Goal: Book appointment/travel/reservation

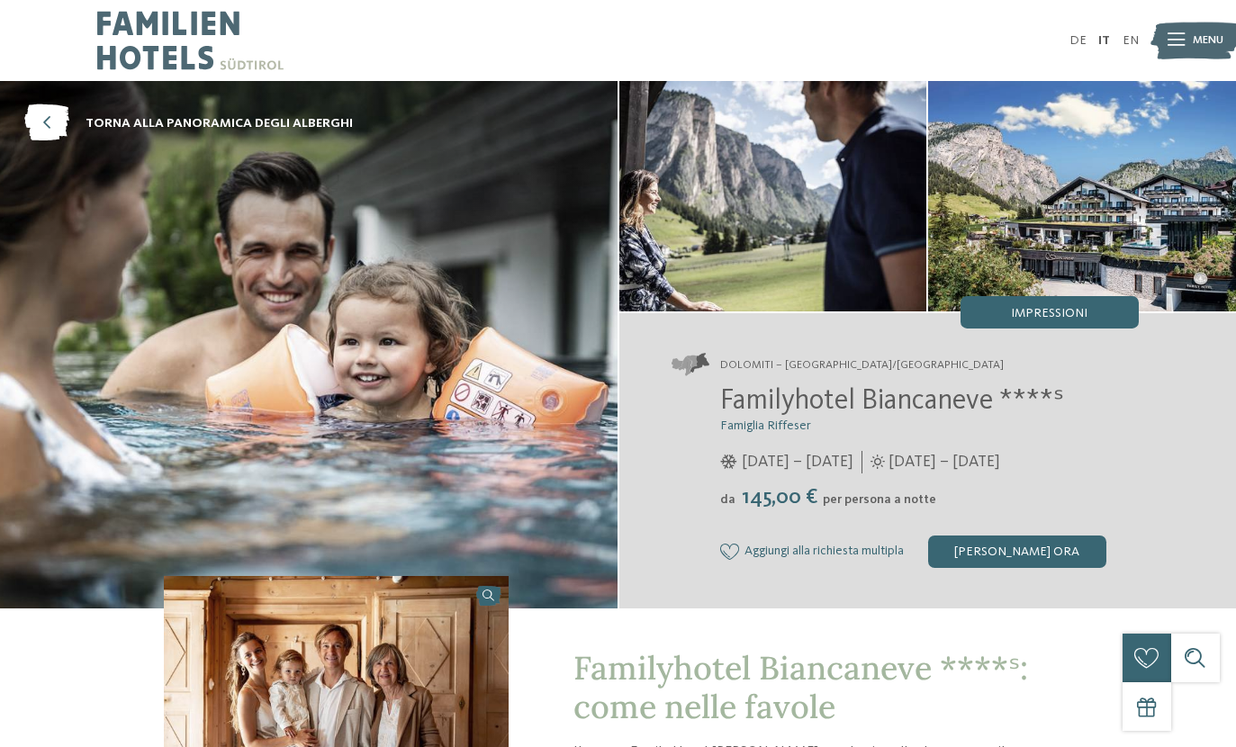
click at [140, 32] on img at bounding box center [190, 40] width 186 height 81
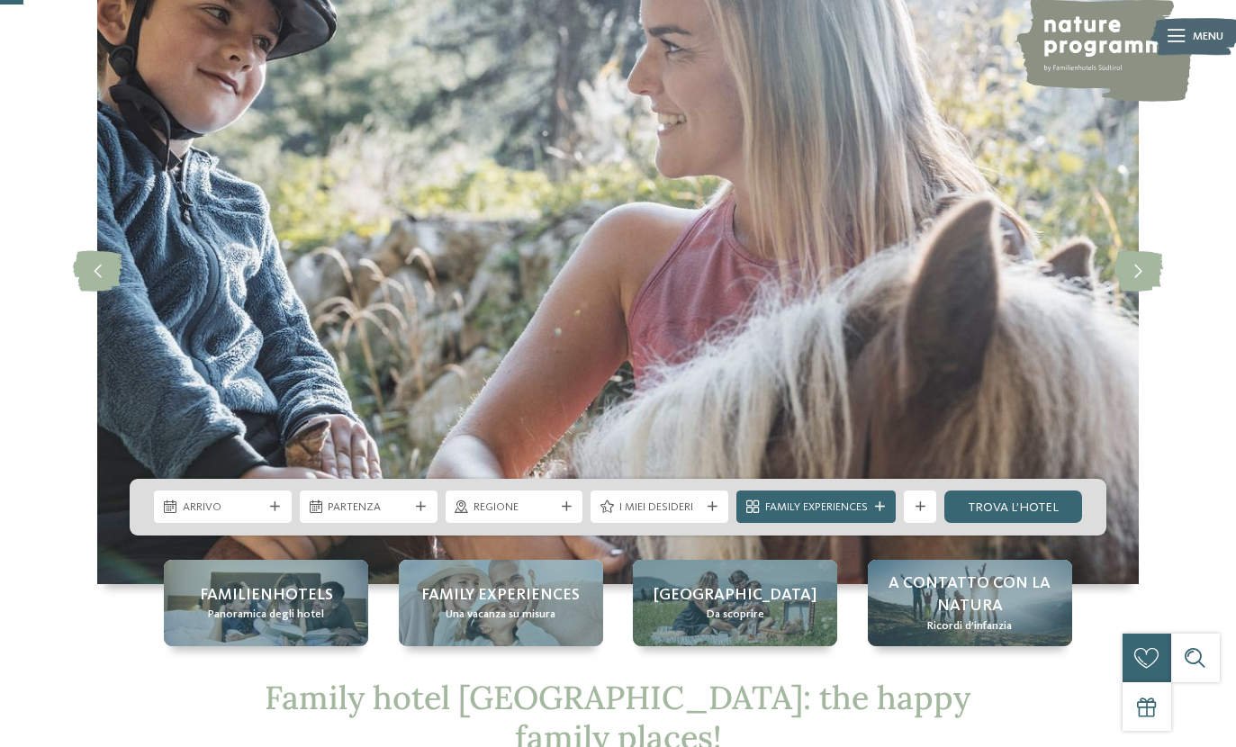
scroll to position [128, 0]
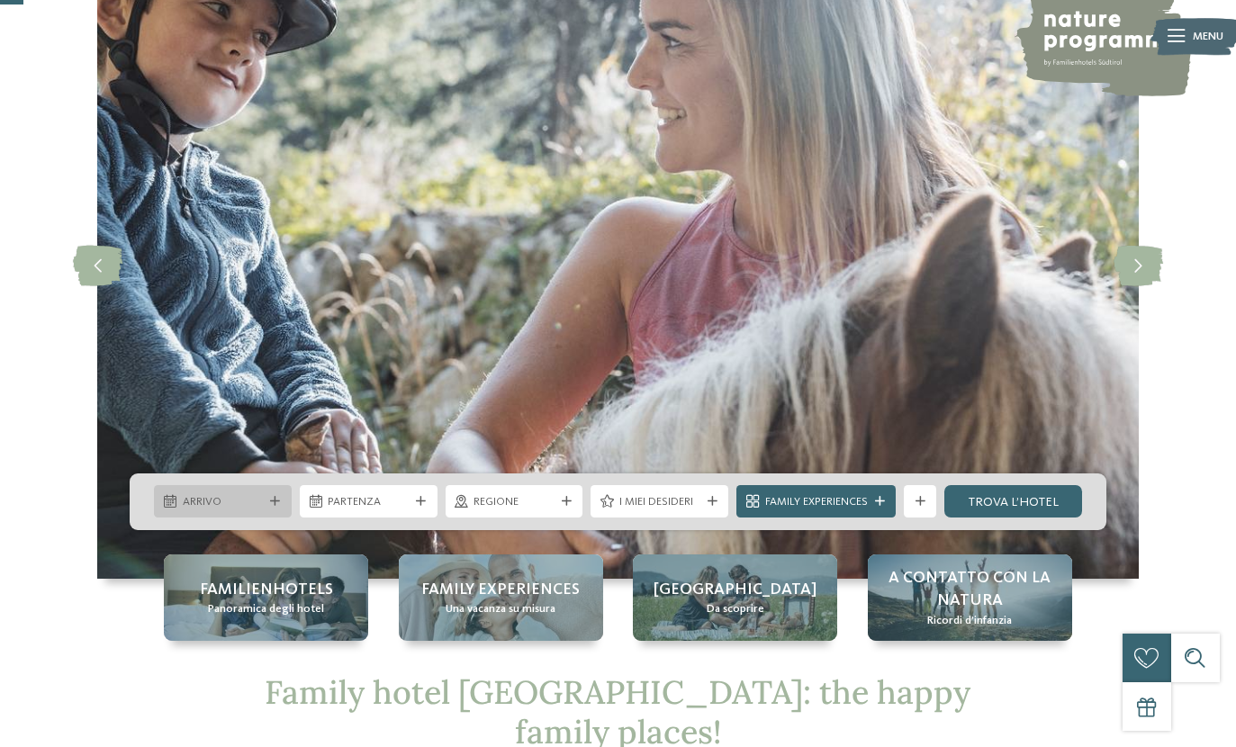
click at [213, 510] on span "Arrivo" at bounding box center [223, 502] width 81 height 16
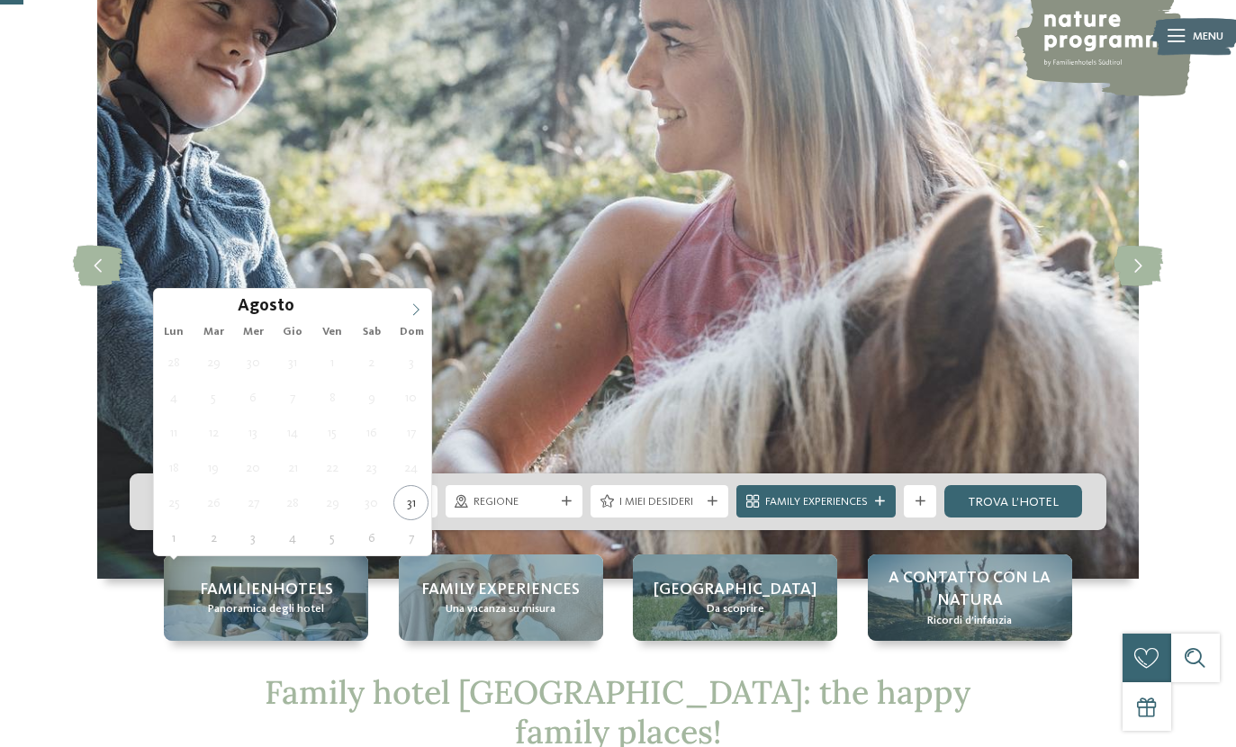
click at [409, 310] on span at bounding box center [416, 304] width 31 height 31
click at [408, 301] on span at bounding box center [416, 304] width 31 height 31
click at [399, 296] on div "Ottobre ****" at bounding box center [292, 304] width 277 height 31
click at [411, 299] on span at bounding box center [416, 304] width 31 height 31
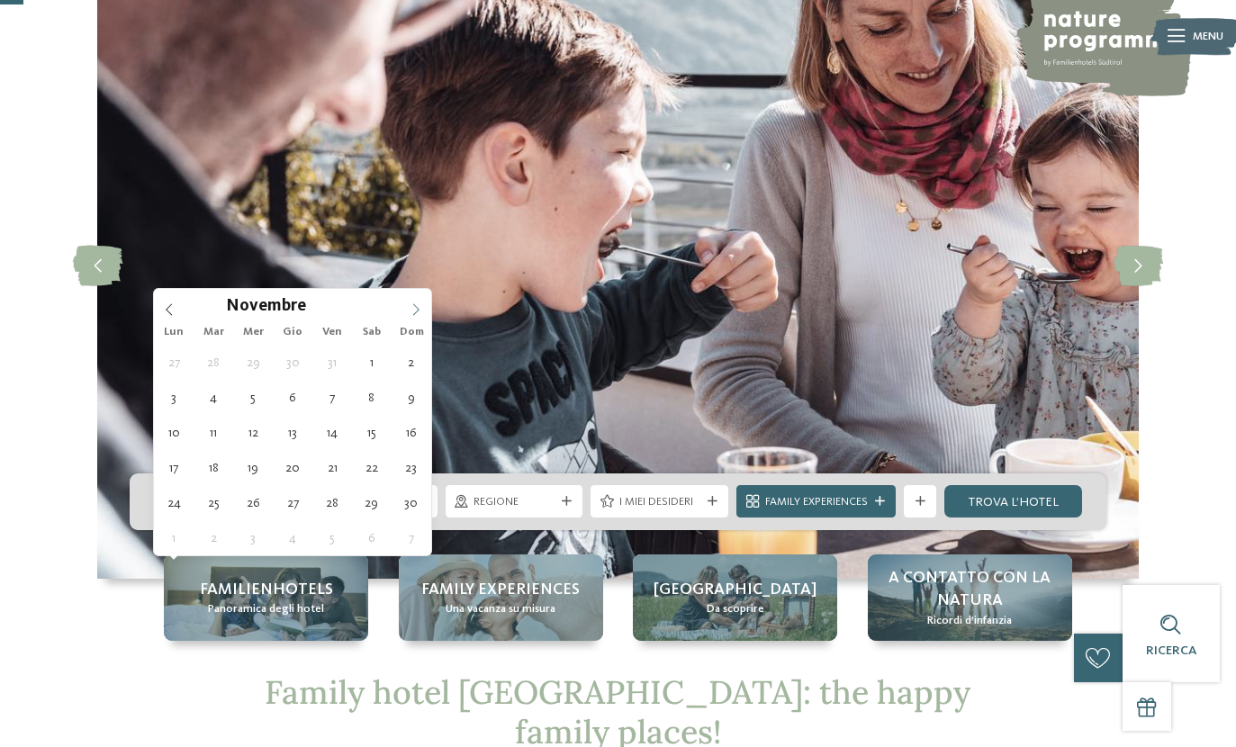
click at [414, 307] on icon at bounding box center [416, 309] width 13 height 13
click at [412, 306] on icon at bounding box center [416, 309] width 13 height 13
type input "****"
type div "[DATE]"
type input "****"
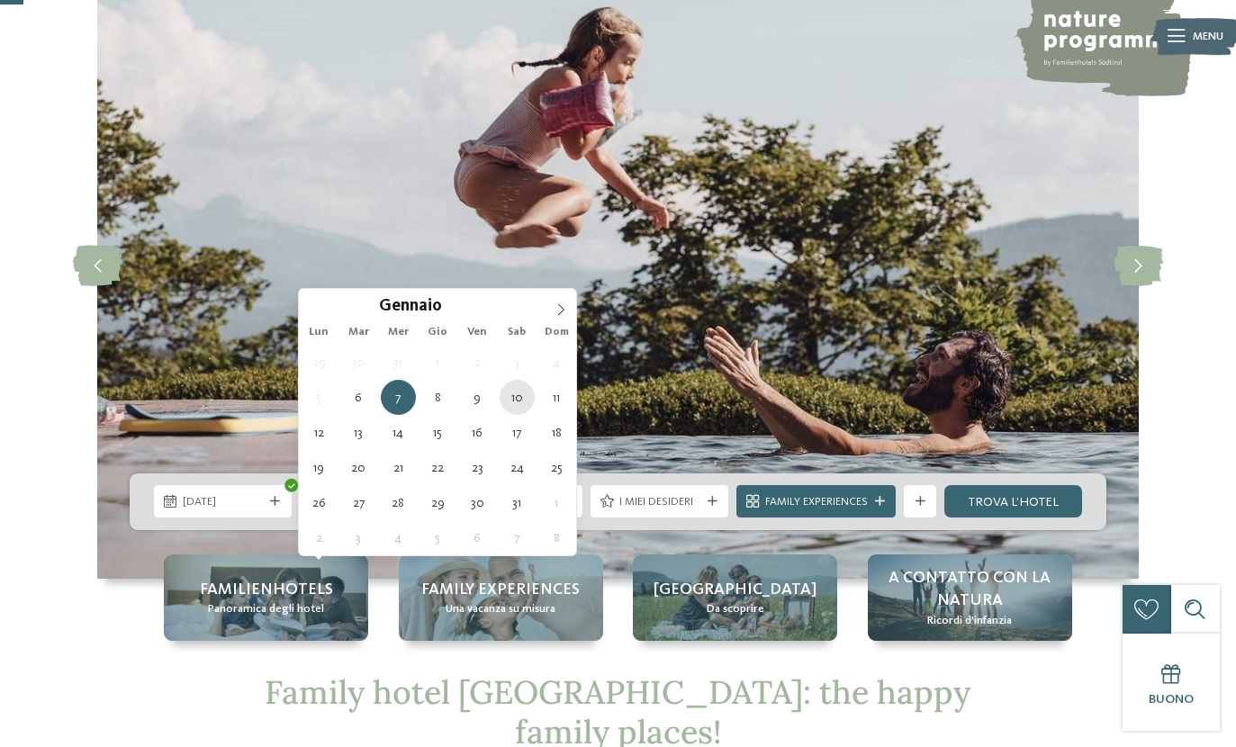
type div "[DATE]"
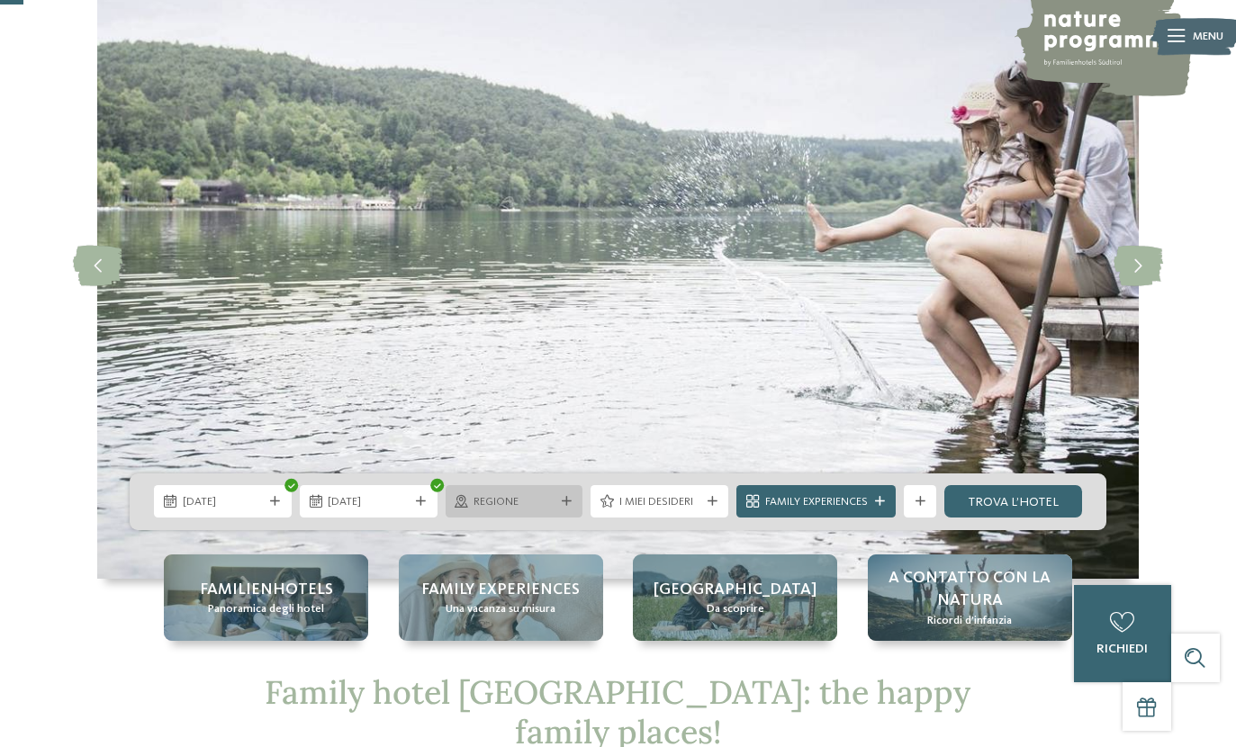
click at [566, 507] on icon at bounding box center [567, 502] width 10 height 10
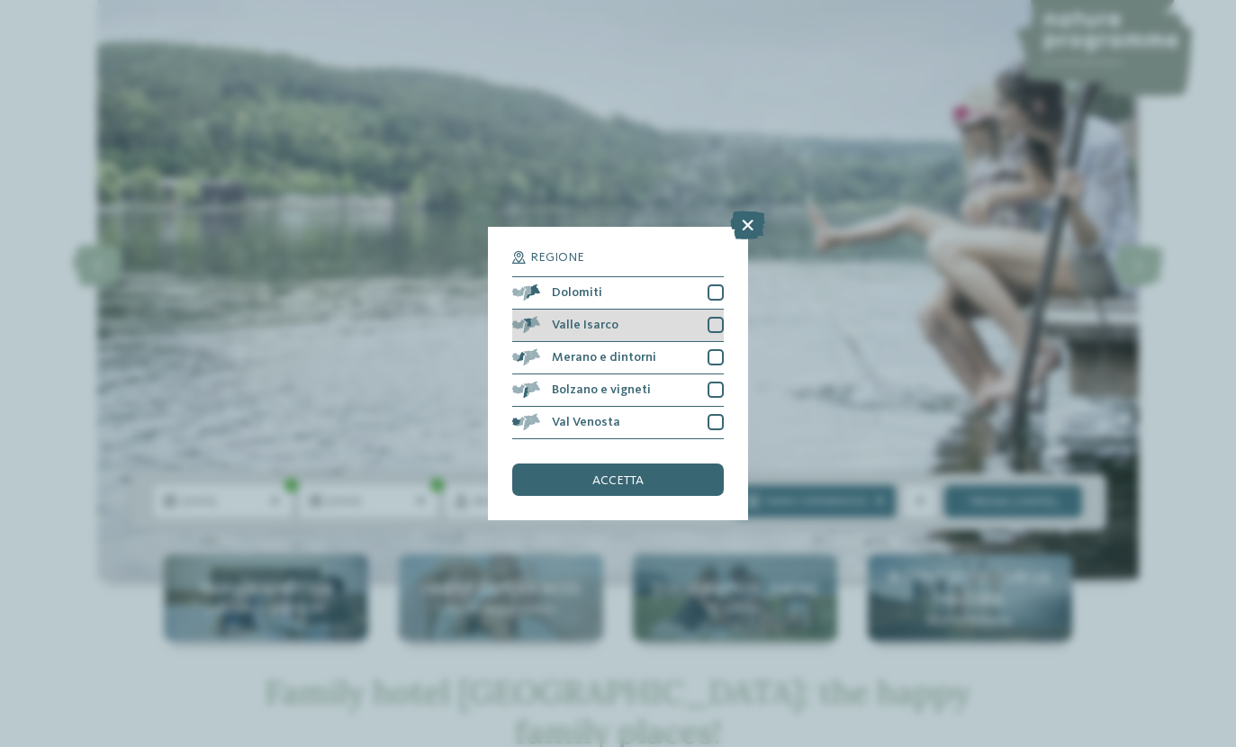
click at [716, 317] on div at bounding box center [715, 325] width 16 height 16
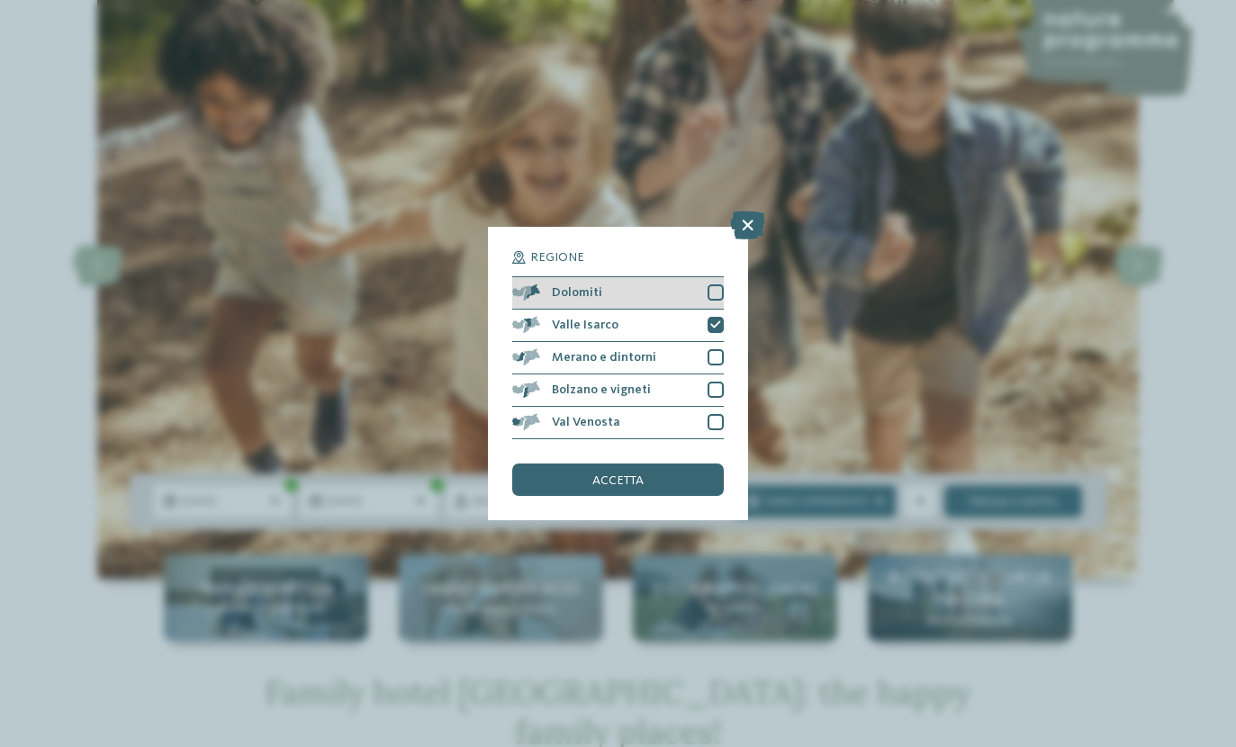
click at [716, 284] on div at bounding box center [715, 292] width 16 height 16
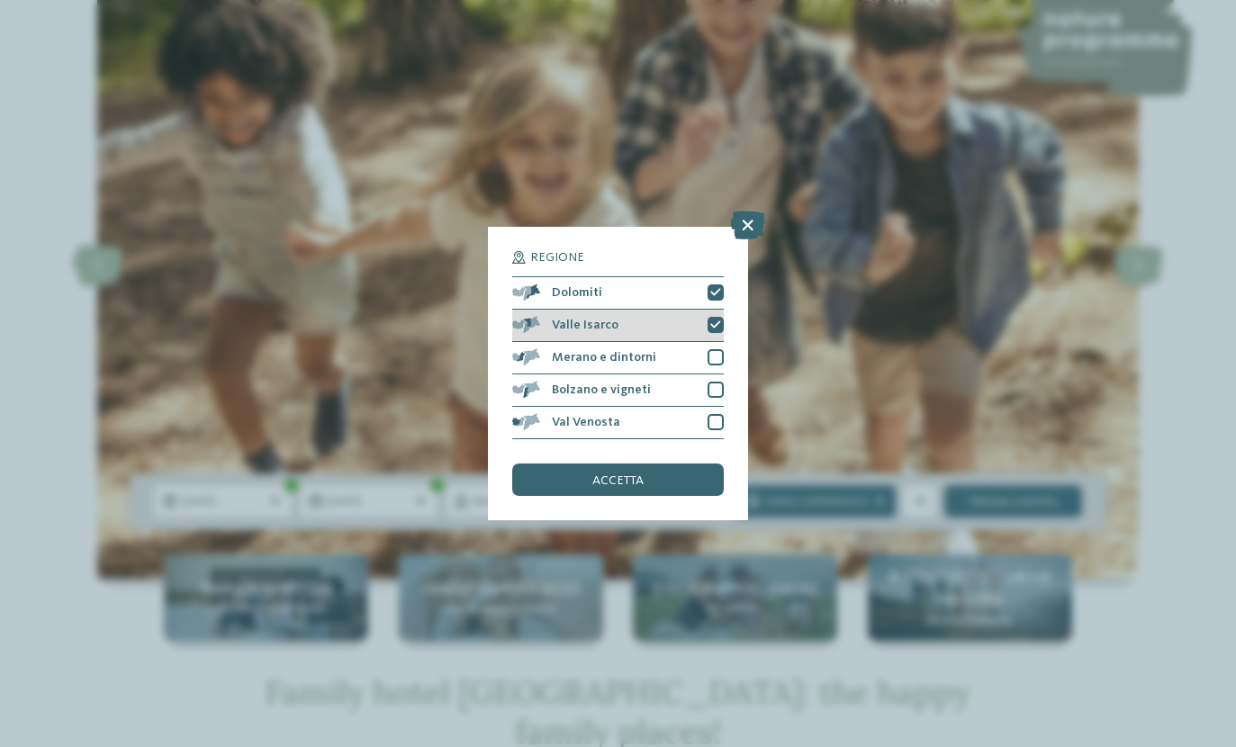
click at [716, 320] on icon at bounding box center [715, 325] width 11 height 10
click at [703, 464] on div "accetta" at bounding box center [617, 480] width 211 height 32
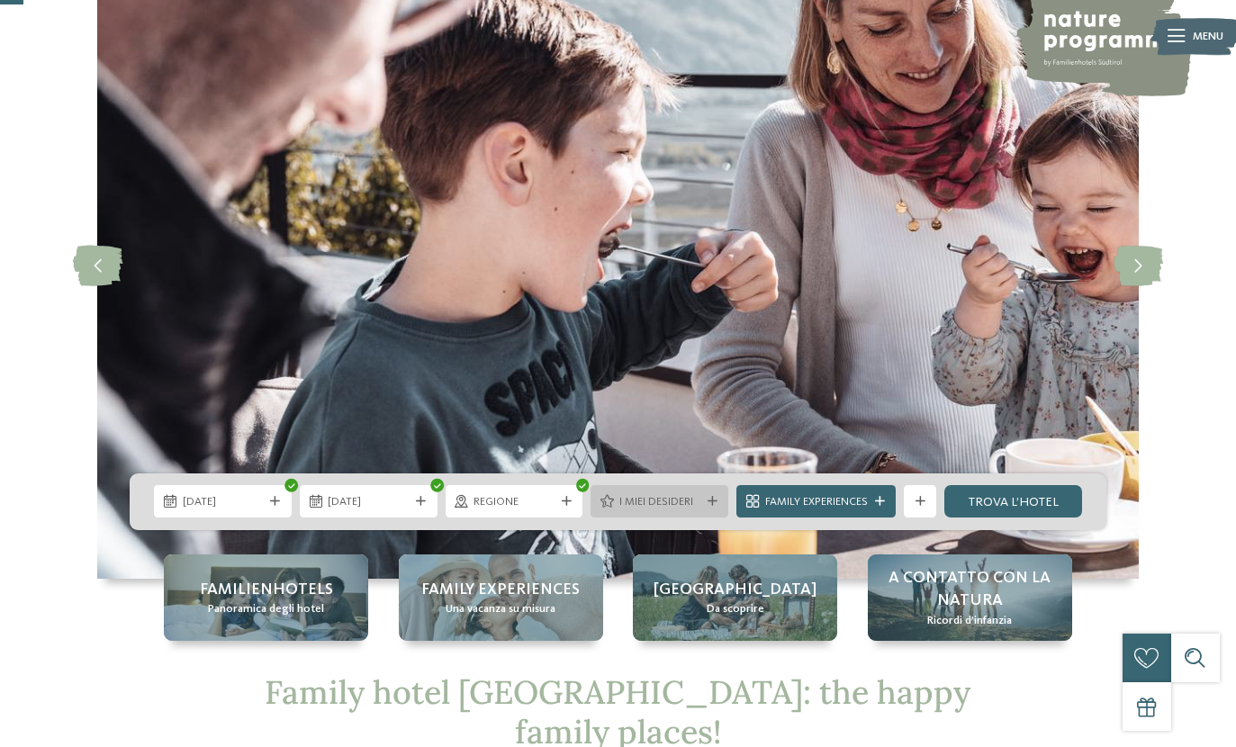
click at [711, 507] on icon at bounding box center [712, 502] width 10 height 10
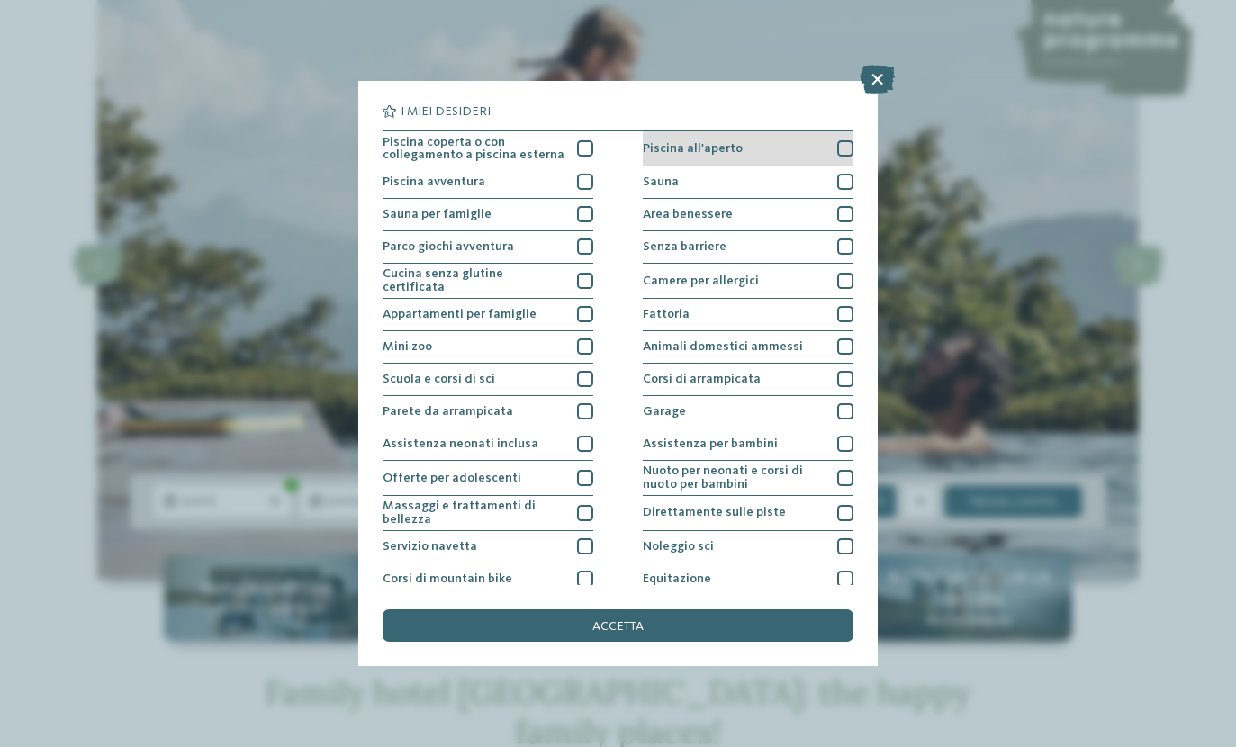
click at [848, 153] on div at bounding box center [845, 148] width 16 height 16
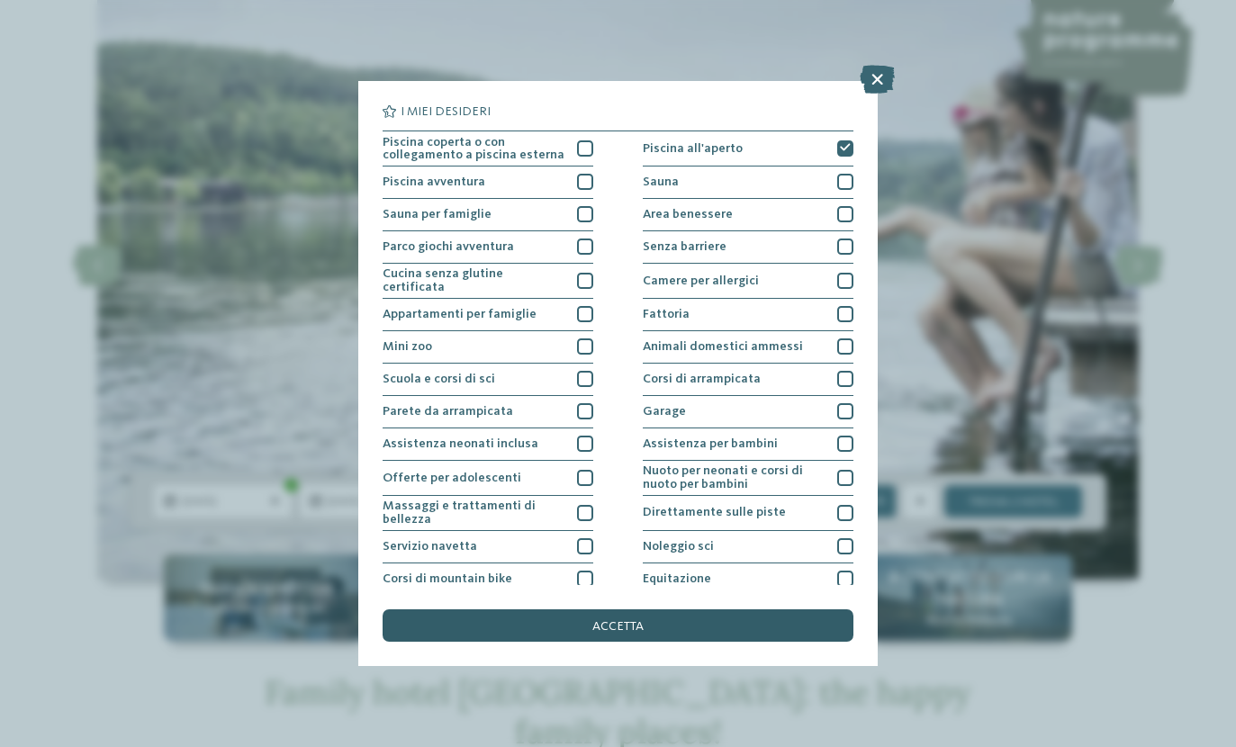
click at [788, 609] on div "accetta" at bounding box center [618, 625] width 470 height 32
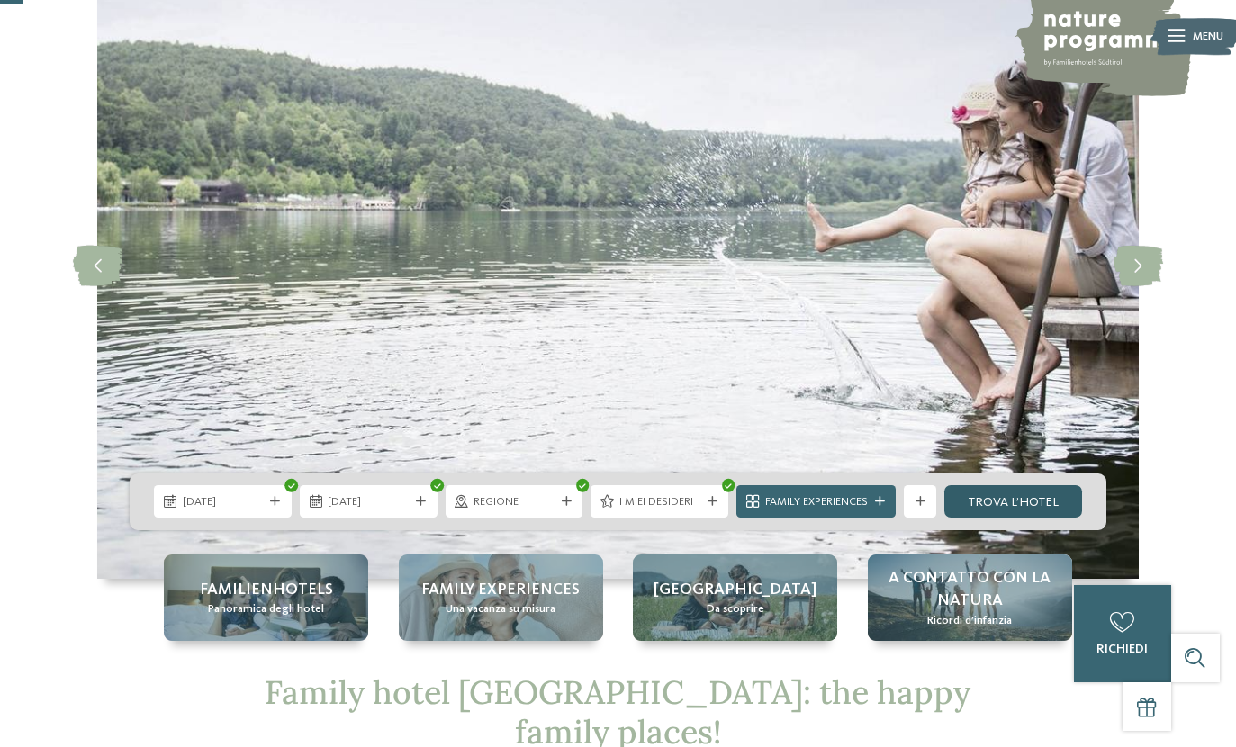
click at [1013, 518] on link "trova l’hotel" at bounding box center [1013, 501] width 138 height 32
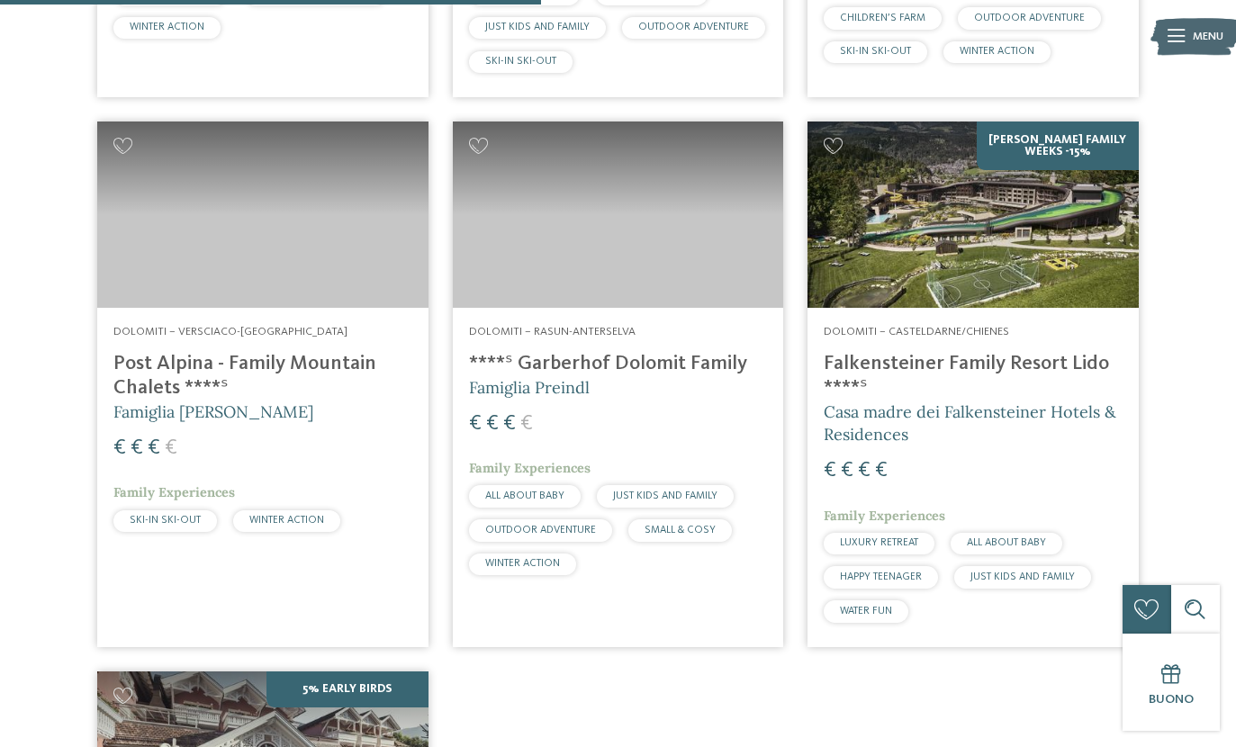
scroll to position [1014, 0]
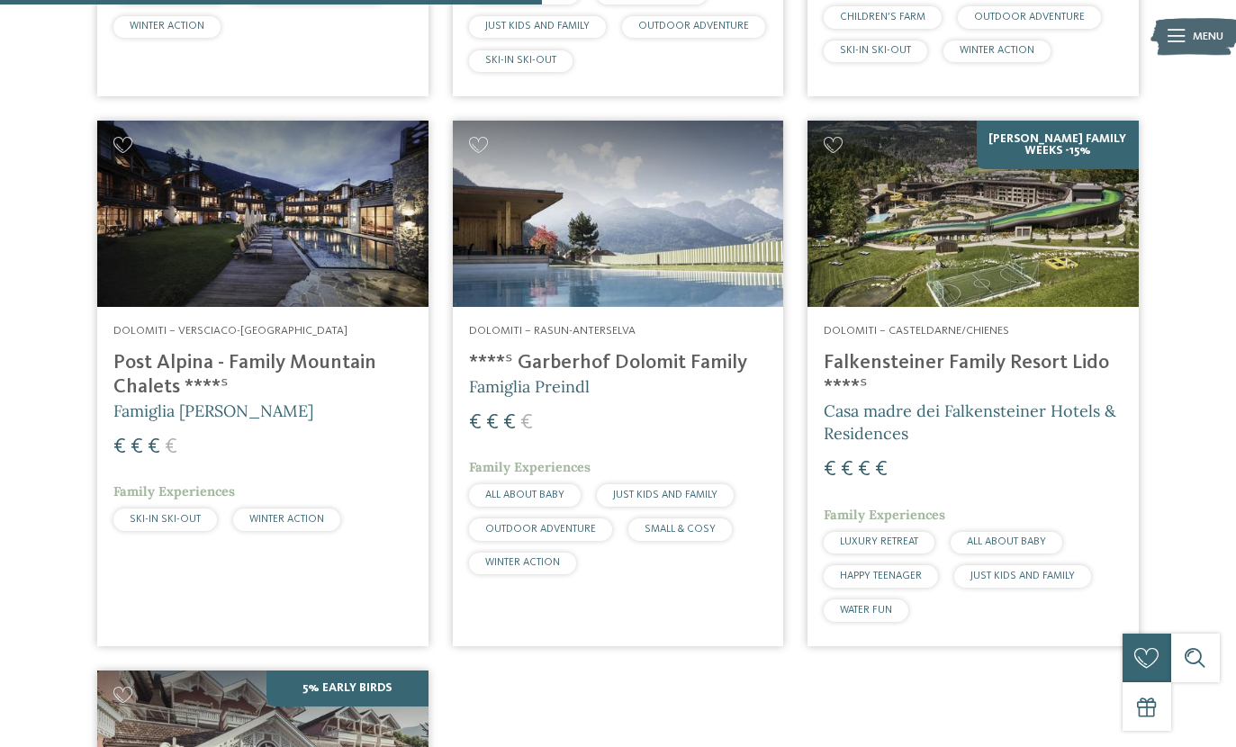
click at [155, 377] on h4 "Post Alpina - Family Mountain Chalets ****ˢ" at bounding box center [262, 375] width 299 height 49
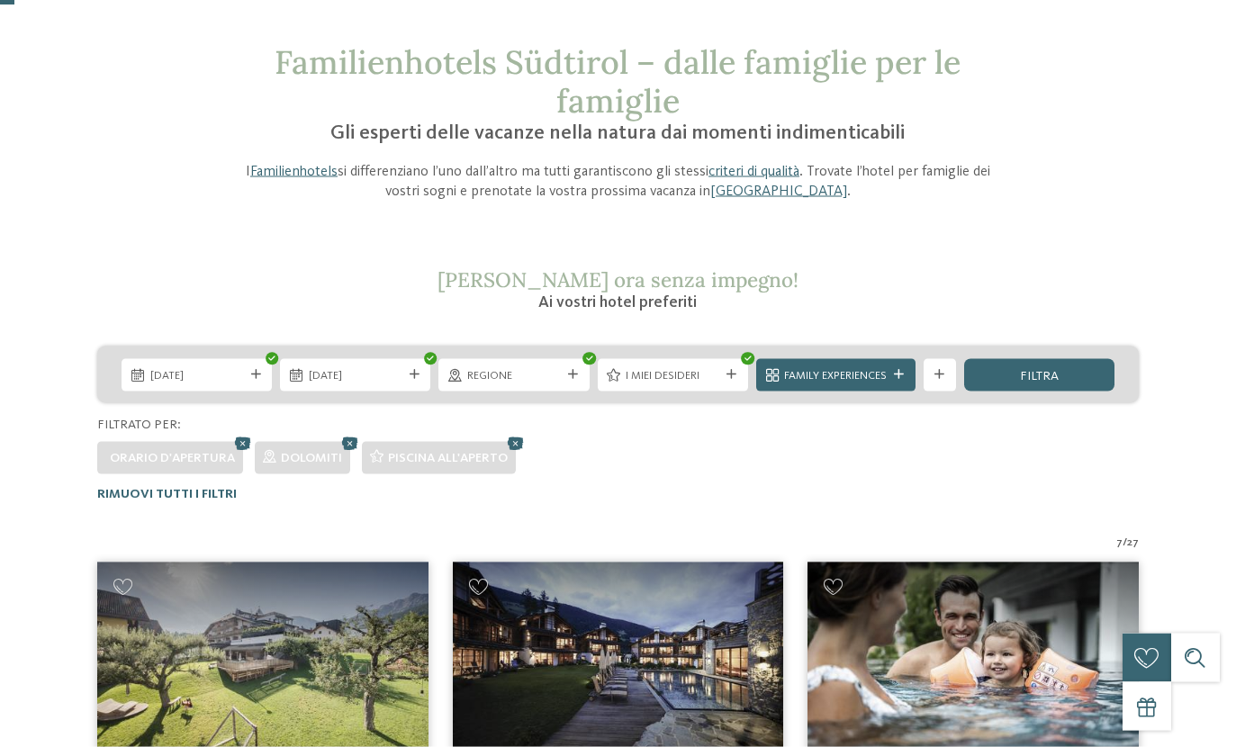
scroll to position [114, 0]
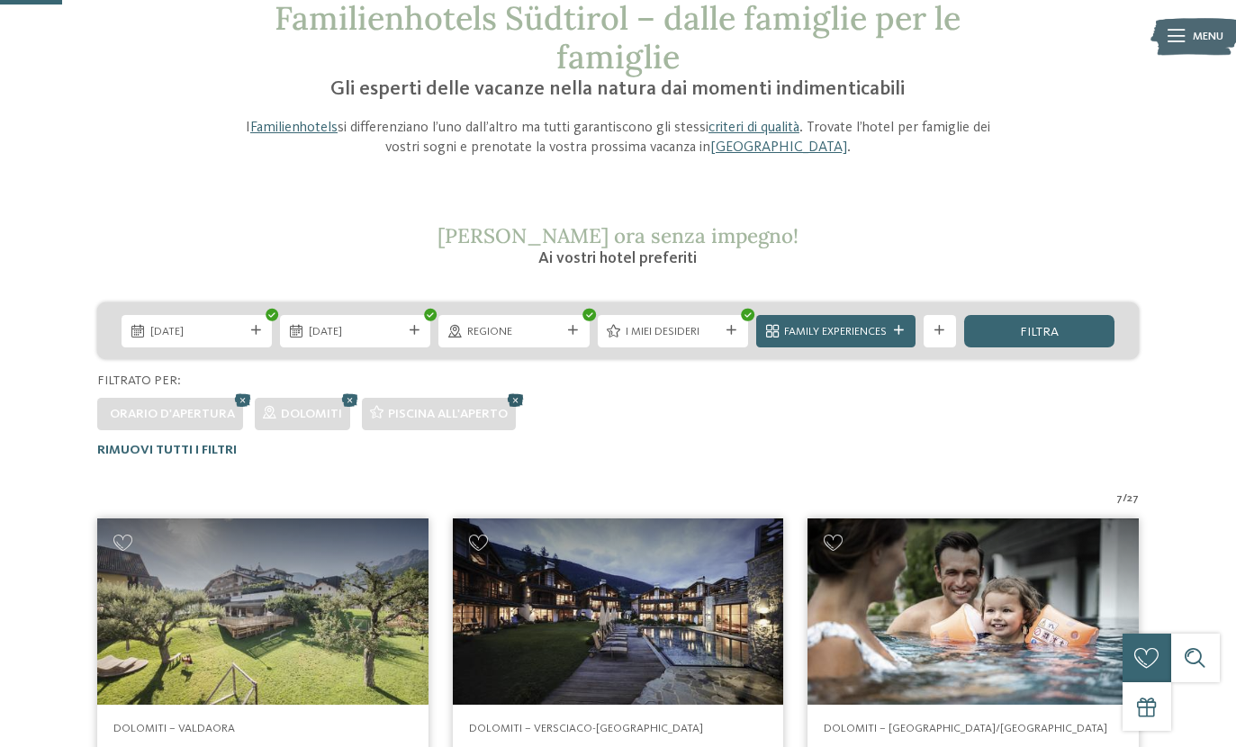
click at [522, 407] on icon at bounding box center [515, 400] width 24 height 22
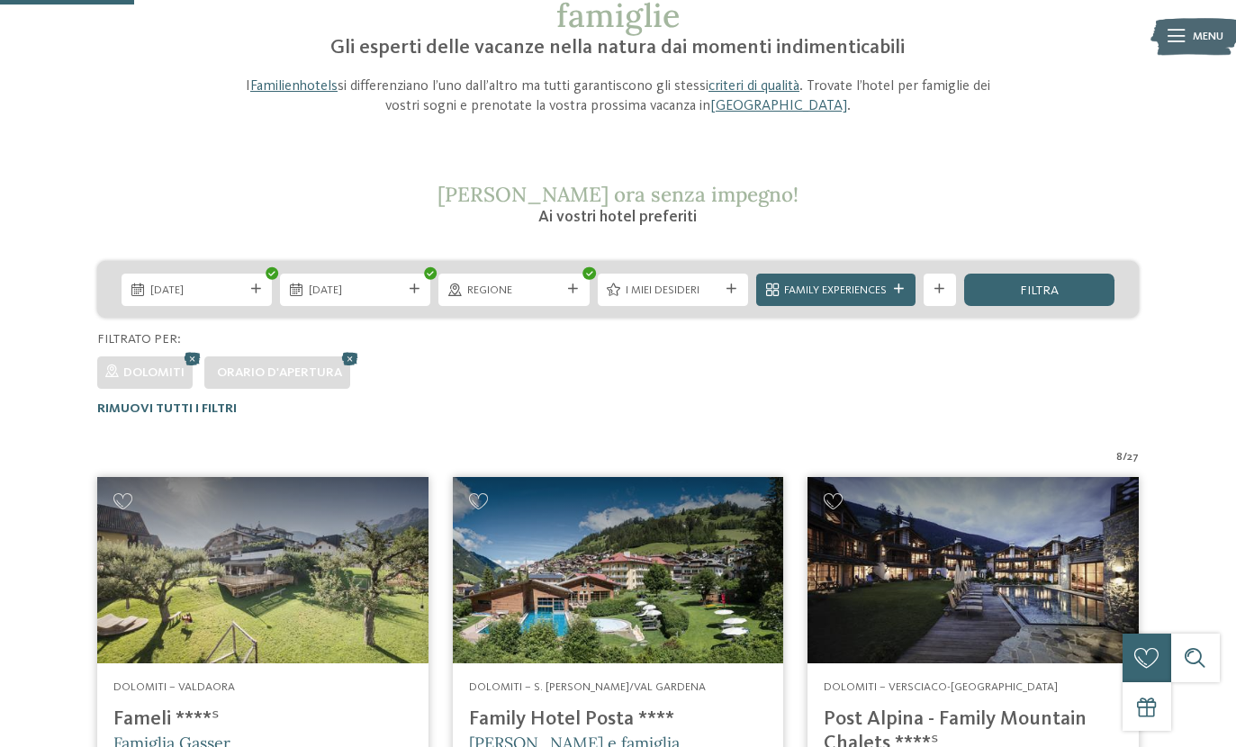
scroll to position [133, 0]
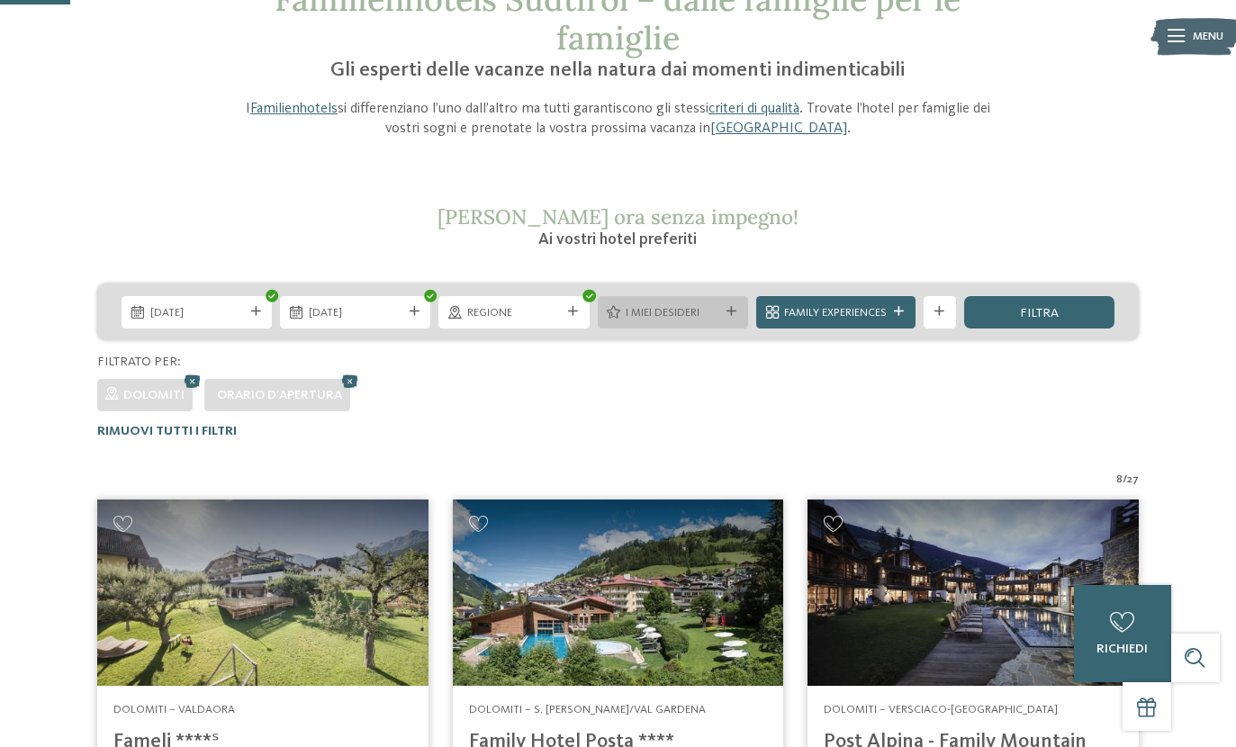
click at [733, 311] on icon at bounding box center [731, 312] width 10 height 10
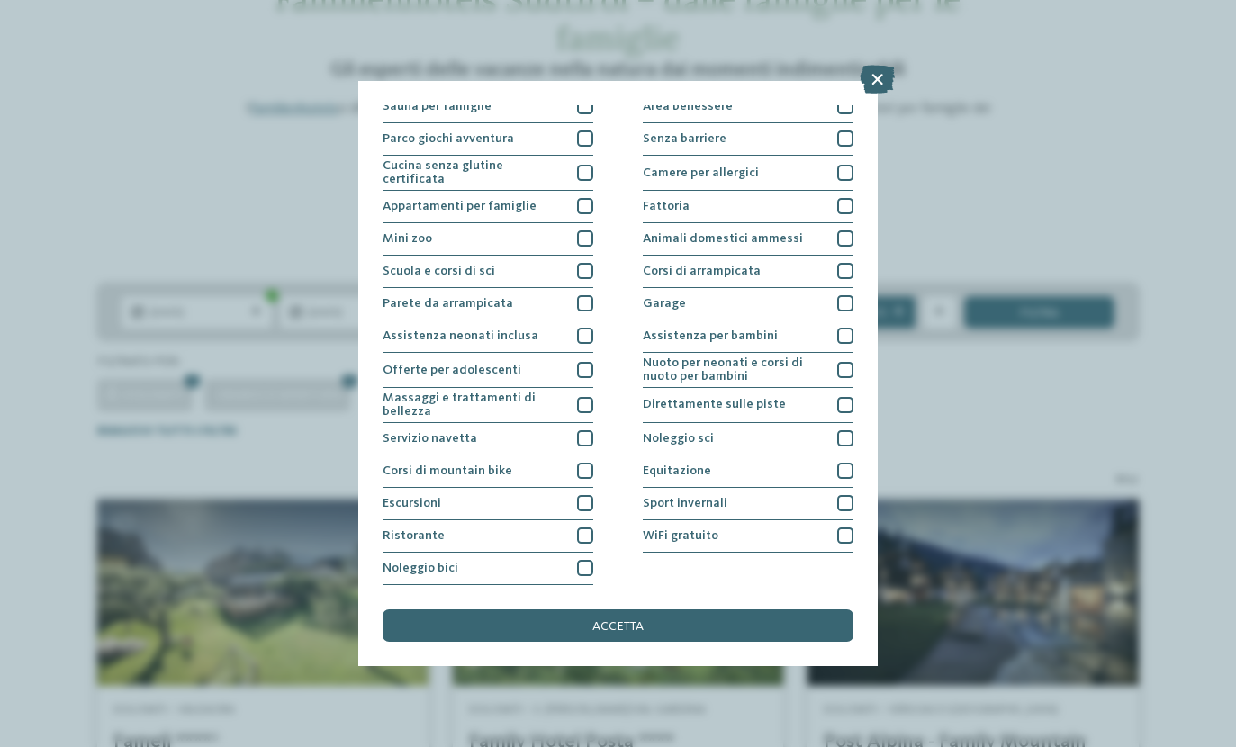
scroll to position [242, 0]
click at [843, 397] on div at bounding box center [845, 405] width 16 height 16
click at [798, 609] on div "accetta" at bounding box center [618, 625] width 470 height 32
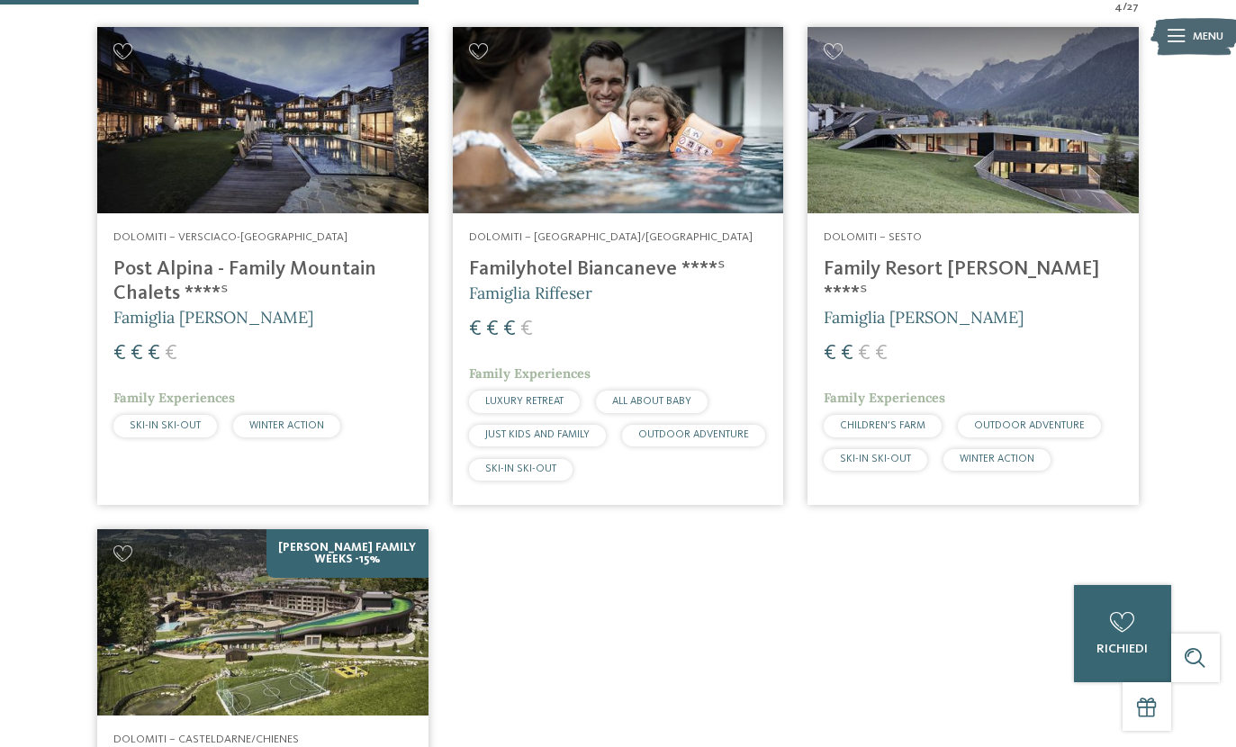
scroll to position [678, 0]
